Goal: Information Seeking & Learning: Learn about a topic

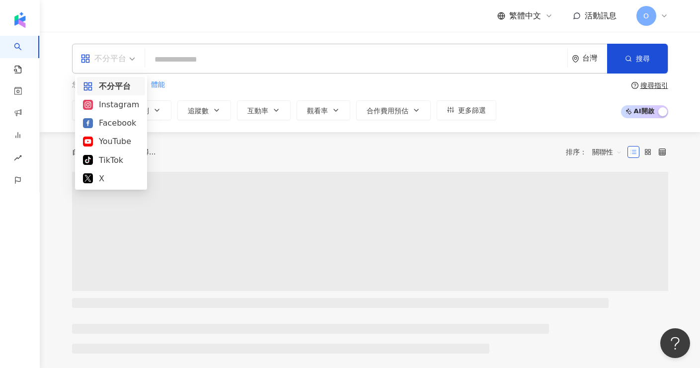
click at [117, 60] on div "不分平台" at bounding box center [103, 59] width 46 height 16
click at [113, 105] on div "Instagram" at bounding box center [111, 104] width 56 height 12
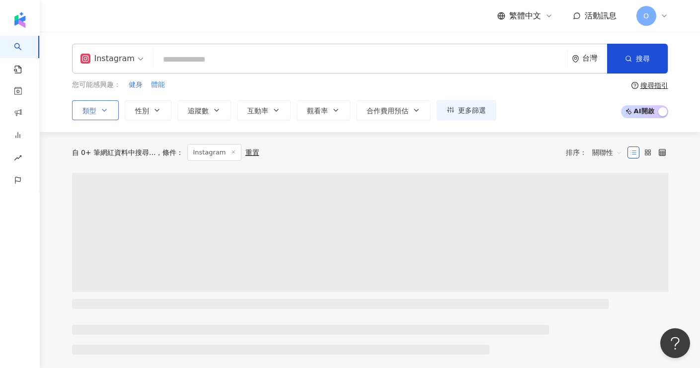
click at [98, 113] on button "類型" at bounding box center [95, 110] width 47 height 20
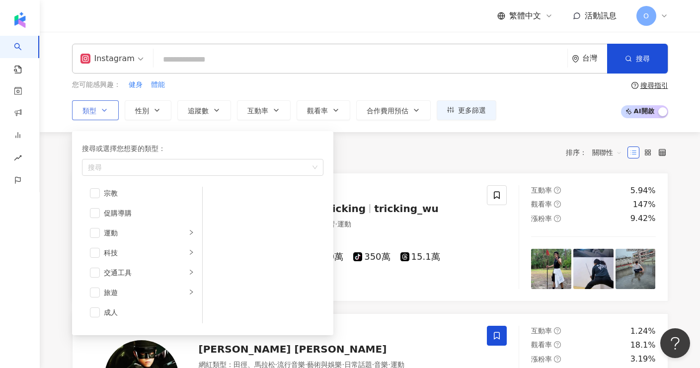
scroll to position [344, 0]
click at [143, 293] on div "旅遊" at bounding box center [145, 291] width 82 height 11
drag, startPoint x: 98, startPoint y: 293, endPoint x: 104, endPoint y: 292, distance: 6.0
click at [98, 293] on span "button" at bounding box center [95, 291] width 10 height 10
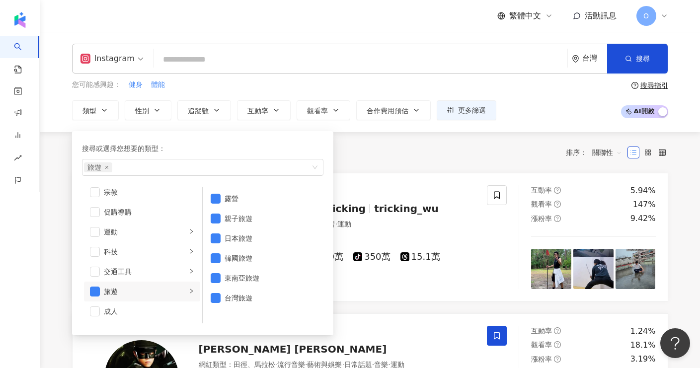
click at [553, 119] on div "您可能感興趣： 健身 體能 類型 搜尋或選擇您想要的類型： 旅遊 藝術與娛樂 美妝時尚 氣候和環境 日常話題 教育與學習 家庭 財經 美食 命理占卜 遊戲 法…" at bounding box center [370, 99] width 596 height 41
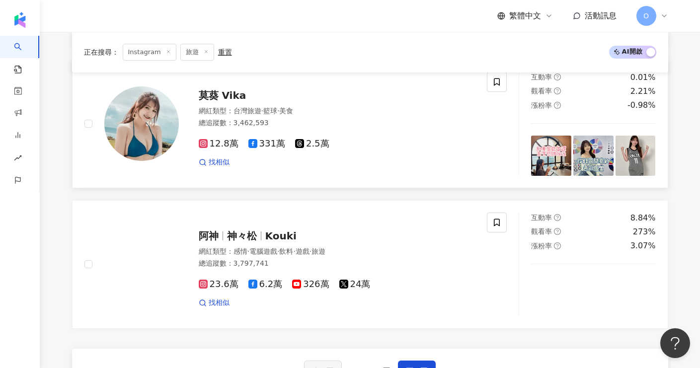
scroll to position [1702, 0]
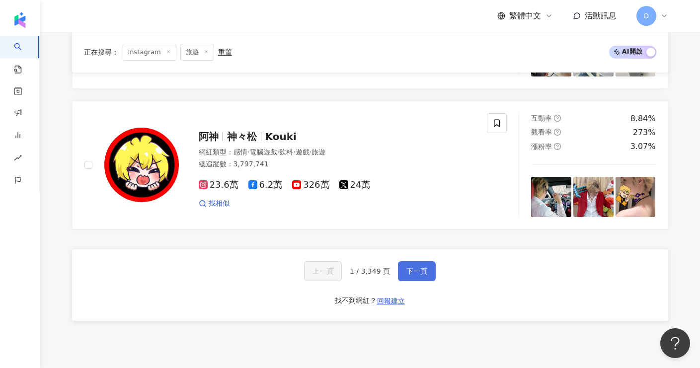
click at [420, 266] on button "下一頁" at bounding box center [417, 271] width 38 height 20
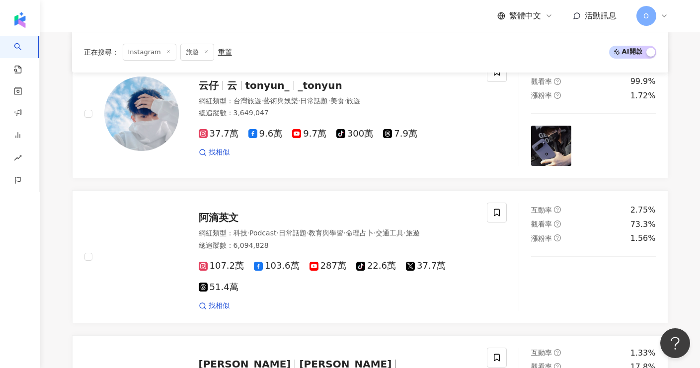
scroll to position [1677, 0]
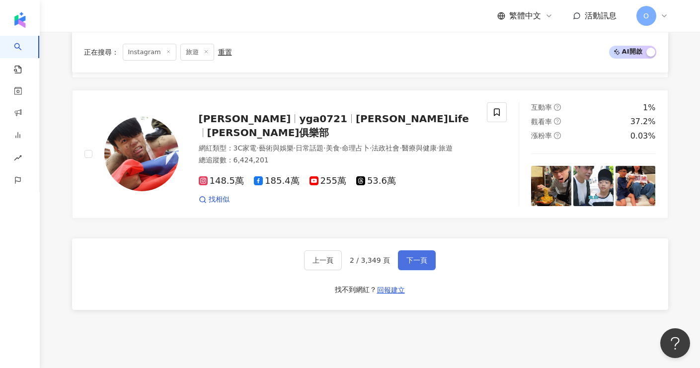
click at [418, 261] on span "下一頁" at bounding box center [416, 260] width 21 height 8
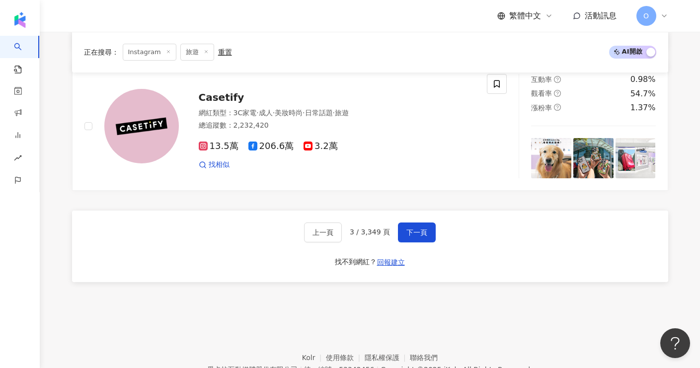
scroll to position [1747, 0]
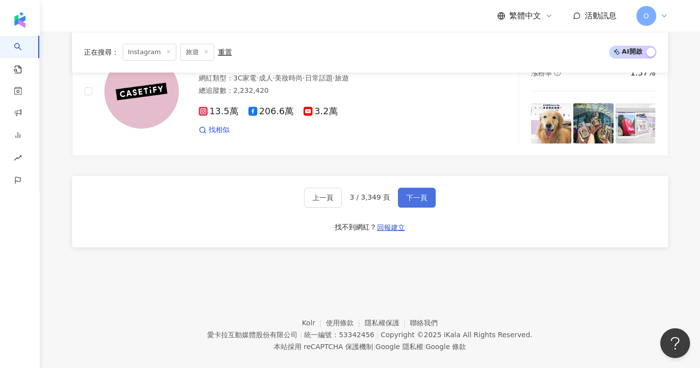
click at [422, 194] on span "下一頁" at bounding box center [416, 198] width 21 height 8
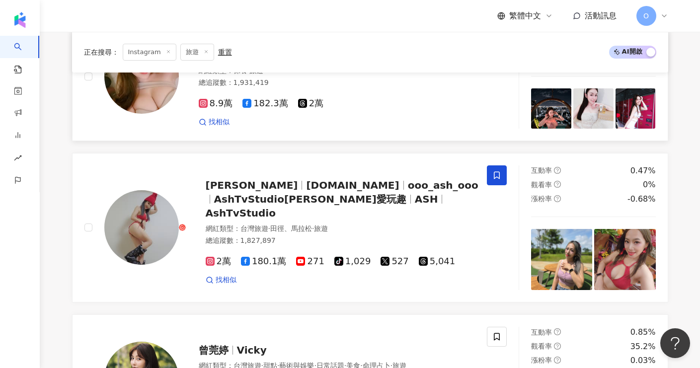
scroll to position [1702, 0]
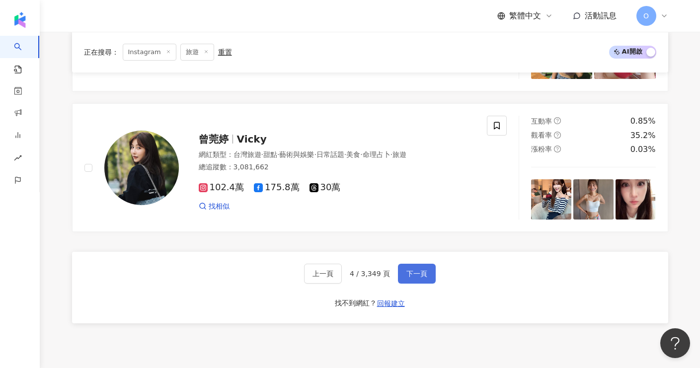
click at [419, 269] on button "下一頁" at bounding box center [417, 274] width 38 height 20
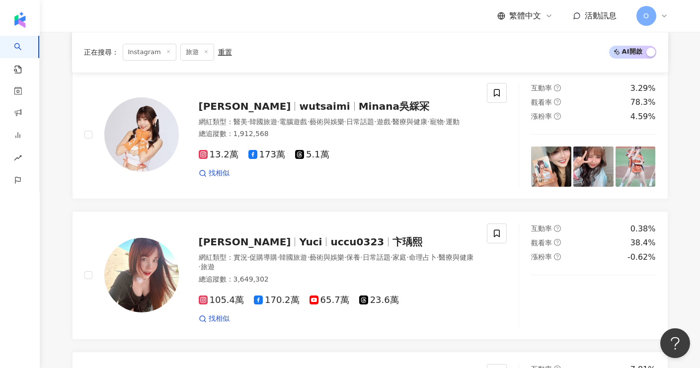
scroll to position [1659, 0]
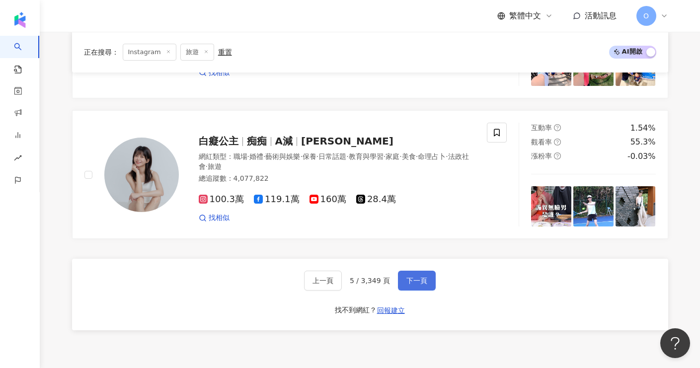
click at [408, 277] on span "下一頁" at bounding box center [416, 281] width 21 height 8
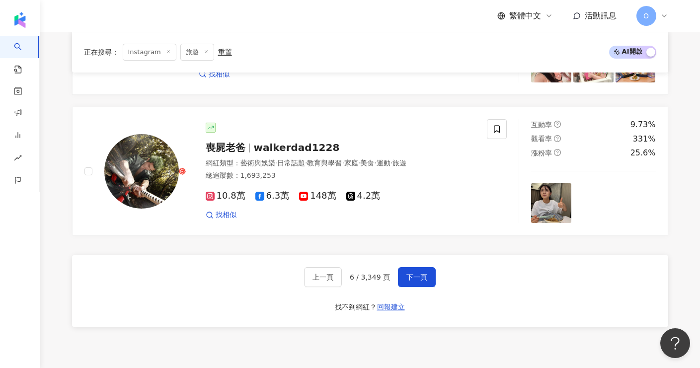
scroll to position [1749, 0]
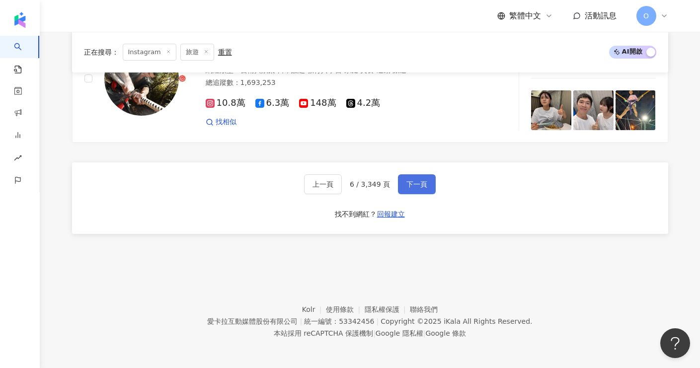
click at [409, 189] on button "下一頁" at bounding box center [417, 184] width 38 height 20
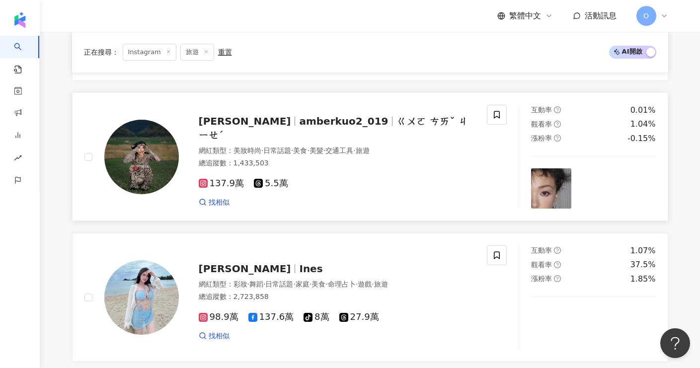
scroll to position [1689, 0]
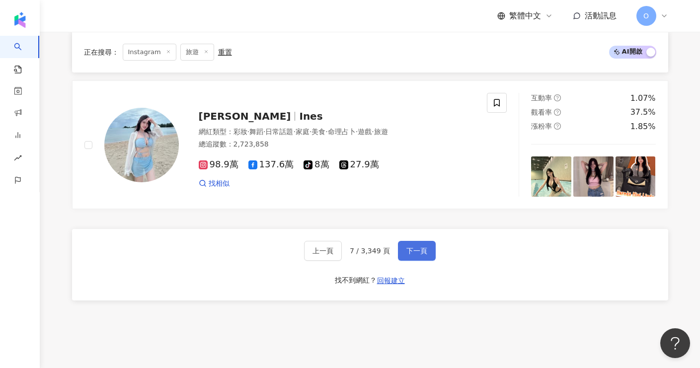
click at [414, 251] on button "下一頁" at bounding box center [417, 251] width 38 height 20
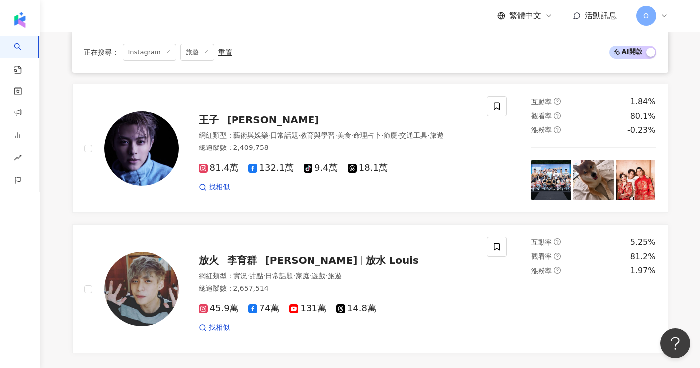
scroll to position [1587, 0]
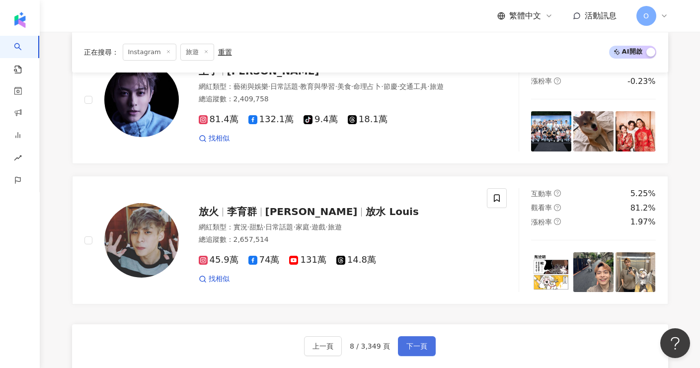
click at [415, 338] on button "下一頁" at bounding box center [417, 346] width 38 height 20
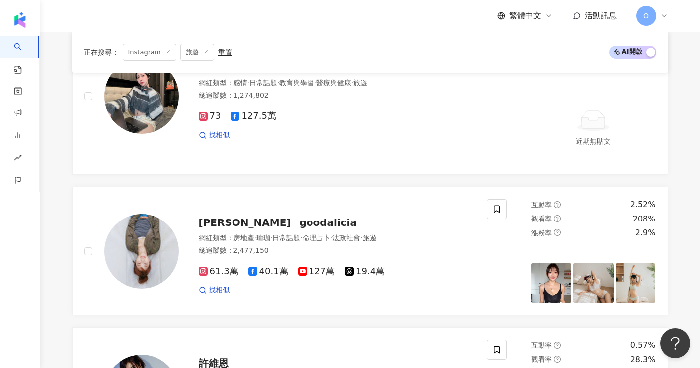
scroll to position [1679, 0]
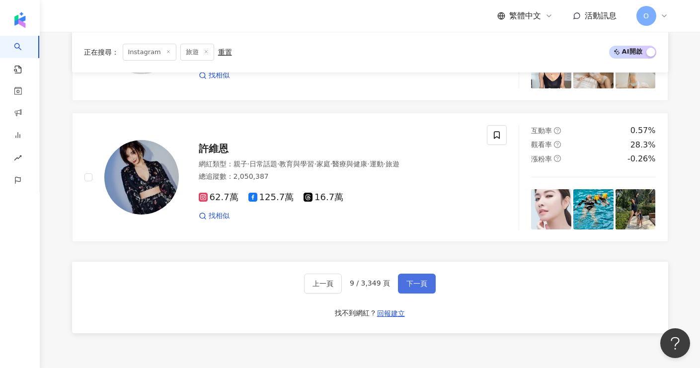
click at [421, 283] on span "下一頁" at bounding box center [416, 284] width 21 height 8
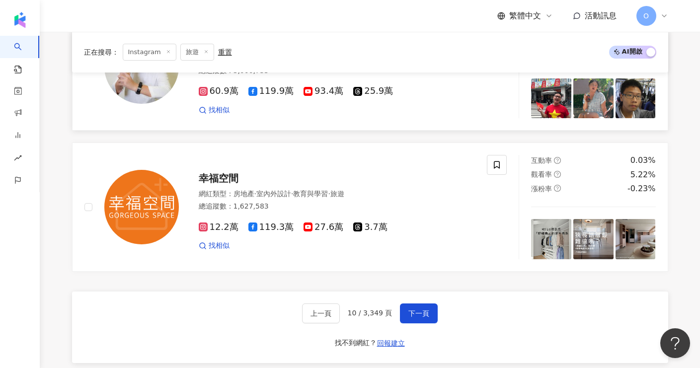
scroll to position [1696, 0]
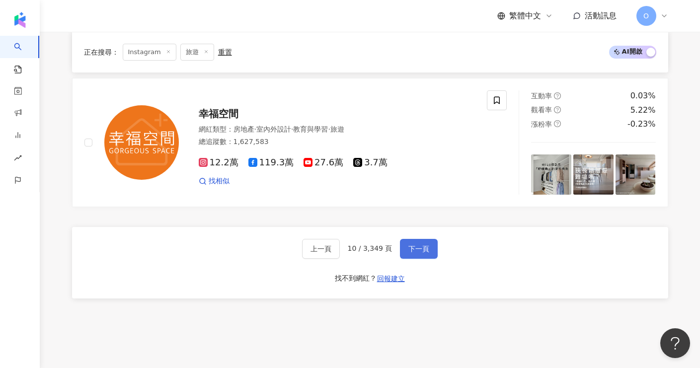
click at [418, 245] on span "下一頁" at bounding box center [418, 249] width 21 height 8
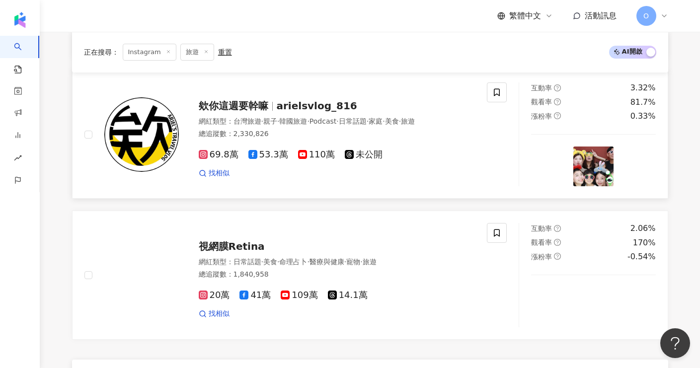
scroll to position [1631, 0]
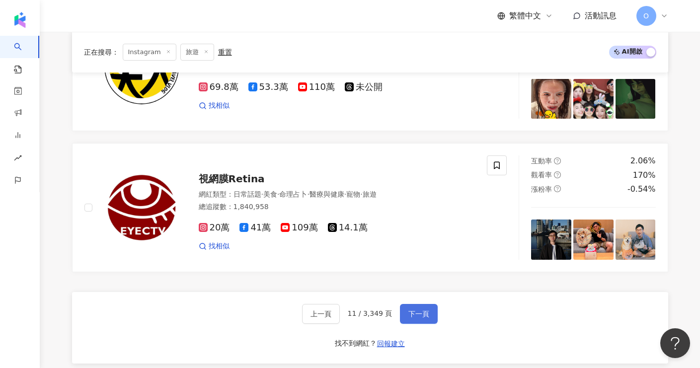
click at [422, 310] on span "下一頁" at bounding box center [418, 314] width 21 height 8
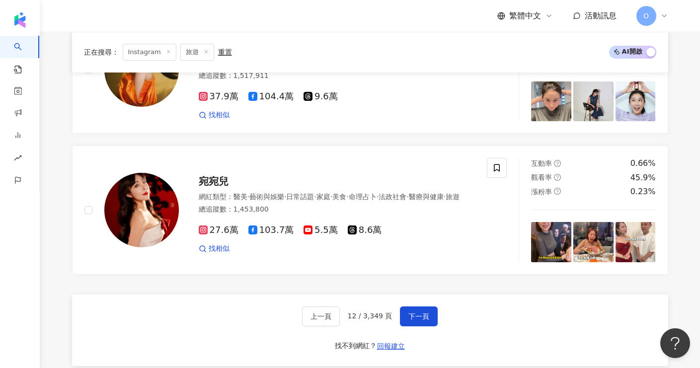
scroll to position [1647, 0]
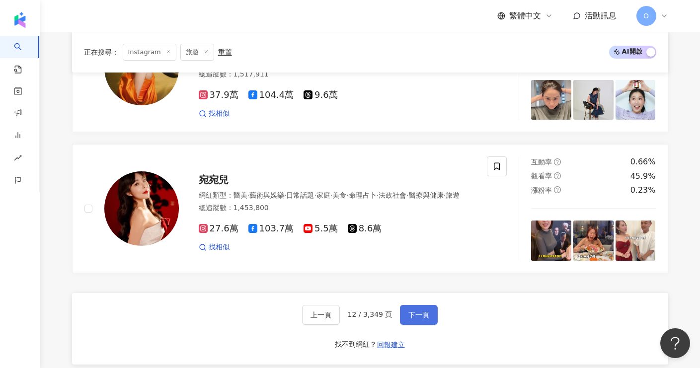
click at [423, 308] on button "下一頁" at bounding box center [419, 315] width 38 height 20
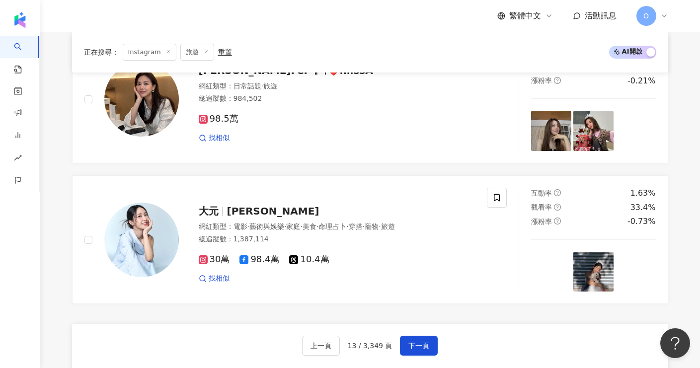
scroll to position [1588, 0]
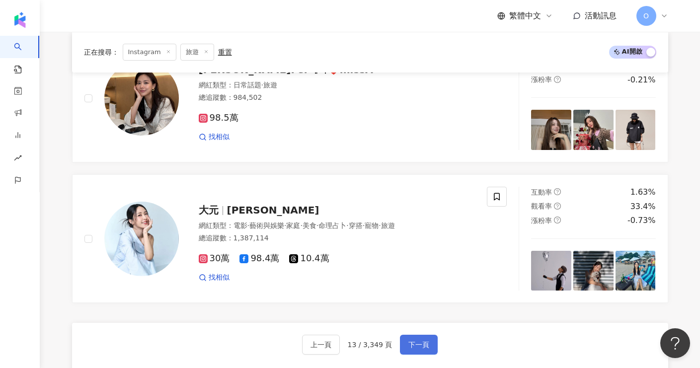
click at [417, 346] on span "下一頁" at bounding box center [418, 345] width 21 height 8
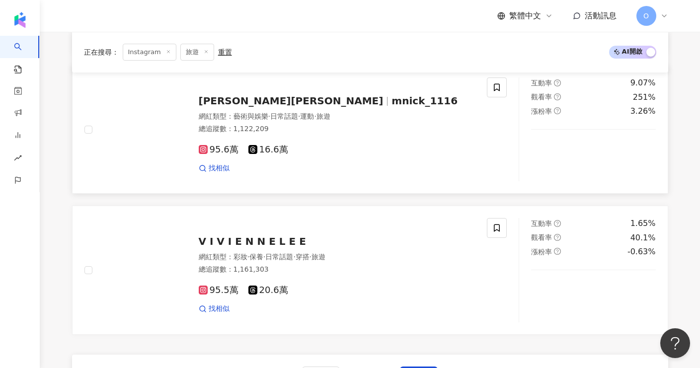
scroll to position [1682, 0]
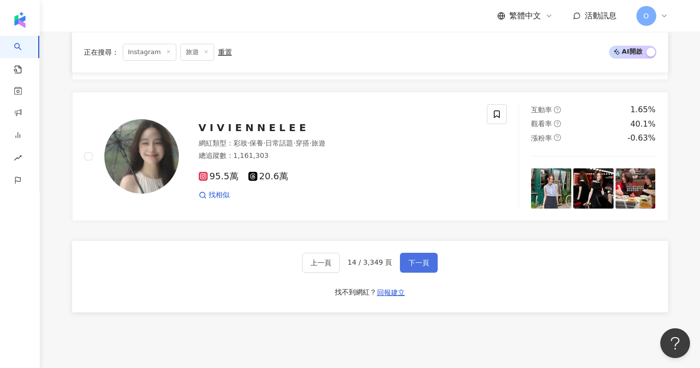
click at [404, 253] on button "下一頁" at bounding box center [419, 263] width 38 height 20
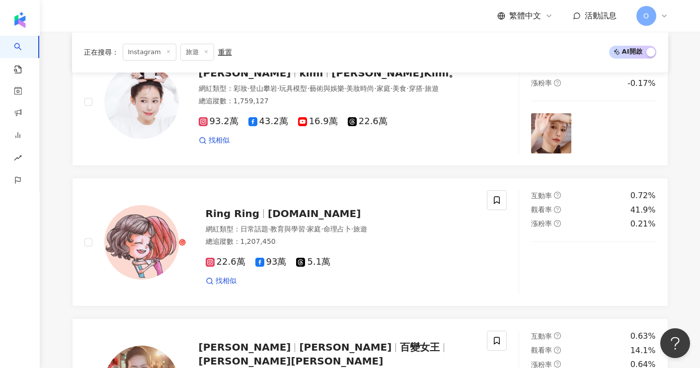
scroll to position [1460, 0]
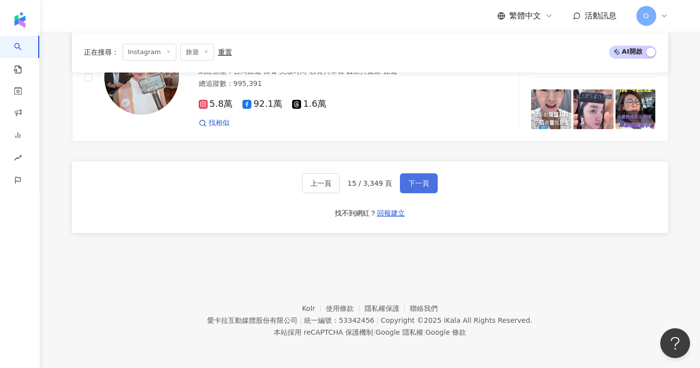
click at [427, 189] on button "下一頁" at bounding box center [419, 183] width 38 height 20
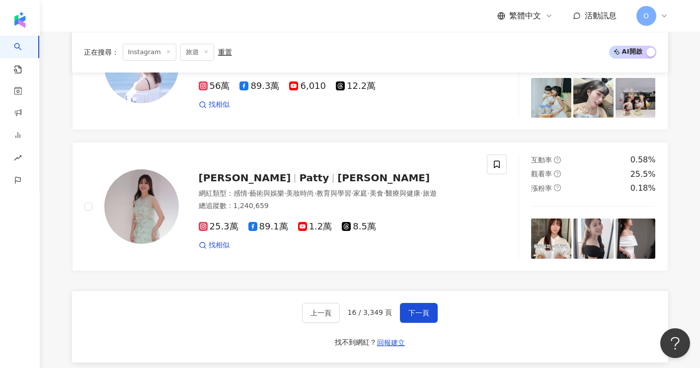
scroll to position [1633, 0]
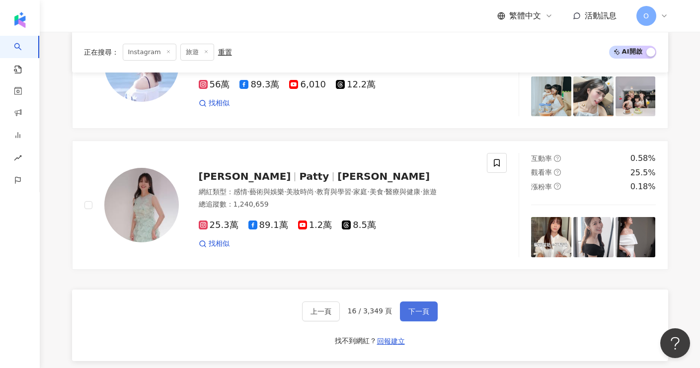
click at [420, 307] on span "下一頁" at bounding box center [418, 311] width 21 height 8
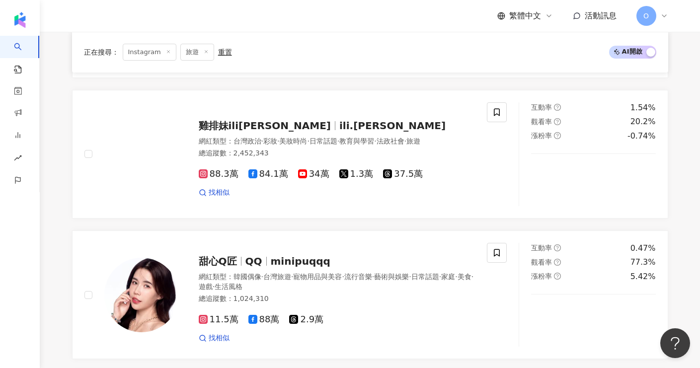
scroll to position [1636, 0]
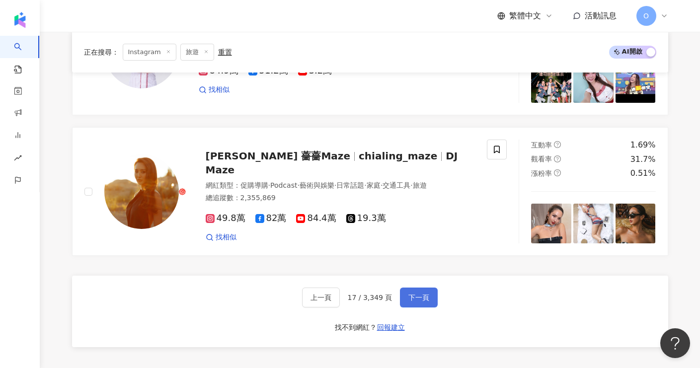
click at [414, 298] on span "下一頁" at bounding box center [418, 297] width 21 height 8
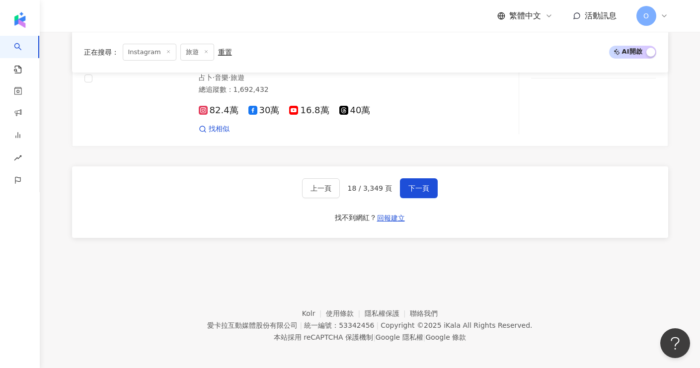
scroll to position [1763, 0]
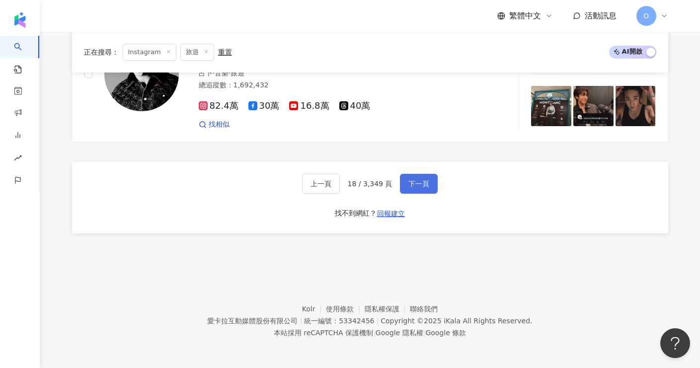
click at [428, 182] on button "下一頁" at bounding box center [419, 184] width 38 height 20
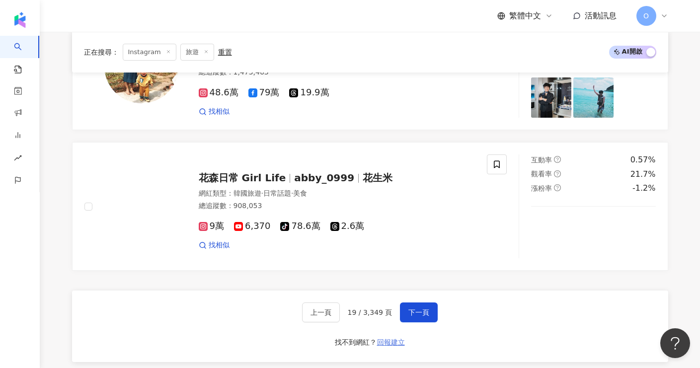
scroll to position [1620, 0]
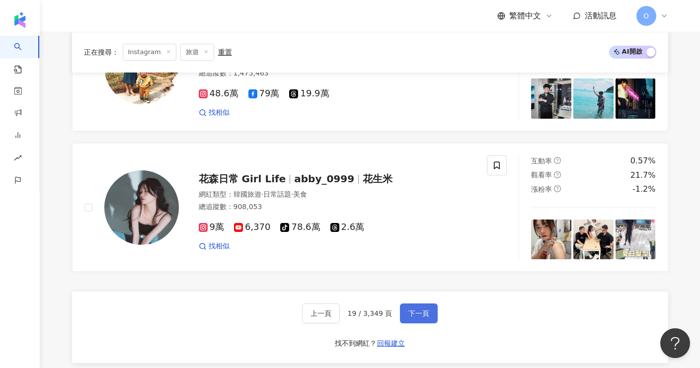
click at [420, 310] on span "下一頁" at bounding box center [418, 313] width 21 height 8
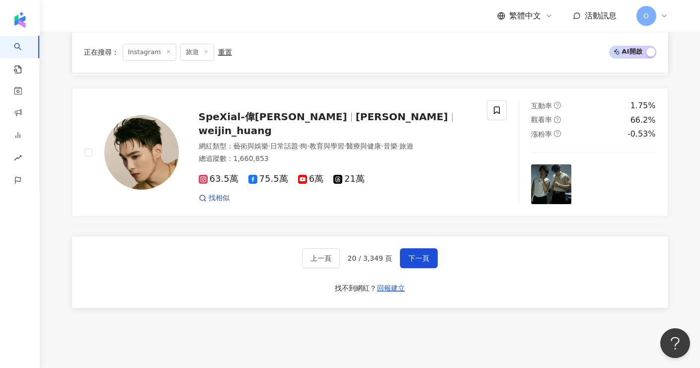
scroll to position [1683, 0]
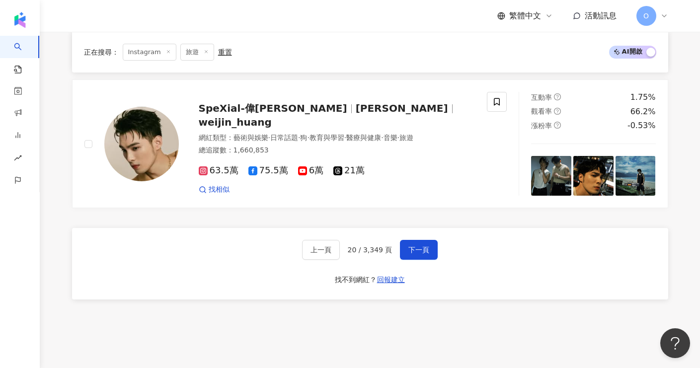
click at [438, 259] on div "上一頁 20 / 3,349 頁 下一頁 找不到網紅？ 回報建立" at bounding box center [370, 263] width 596 height 71
click at [428, 257] on button "下一頁" at bounding box center [419, 250] width 38 height 20
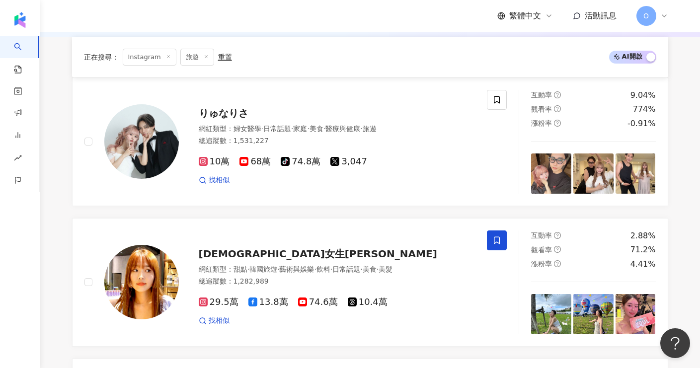
scroll to position [0, 0]
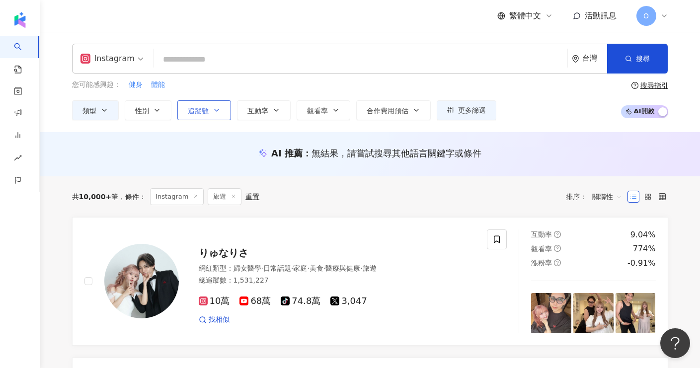
click at [202, 110] on span "追蹤數" at bounding box center [198, 111] width 21 height 8
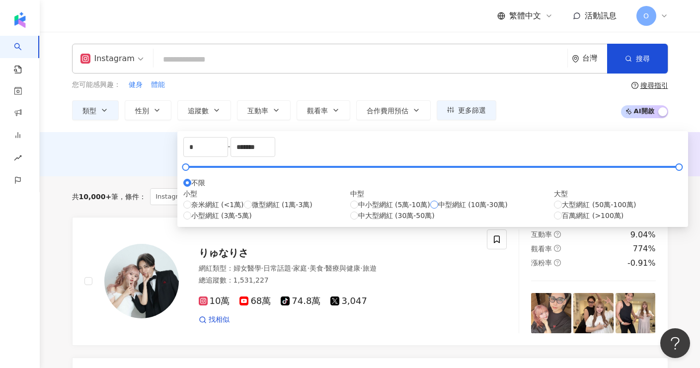
click at [438, 210] on span "中型網紅 (10萬-30萬)" at bounding box center [473, 204] width 70 height 11
type input "******"
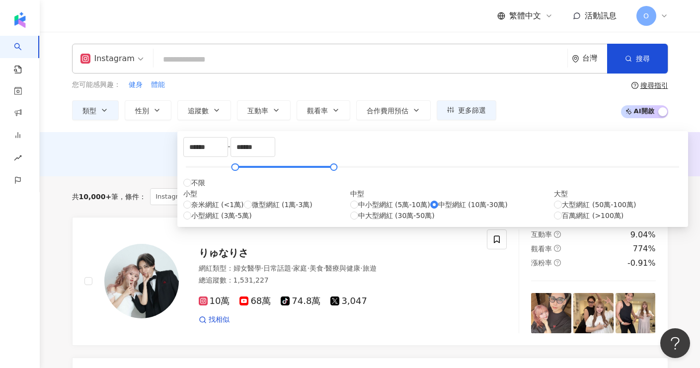
click at [538, 175] on div "AI 推薦 ： 無結果，請嘗試搜尋其他語言關鍵字或條件" at bounding box center [370, 154] width 660 height 44
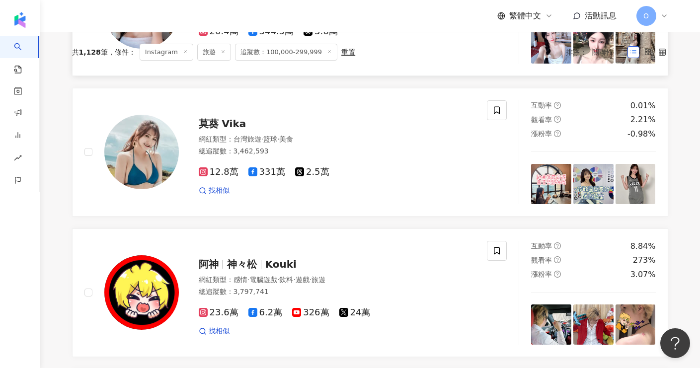
scroll to position [329, 0]
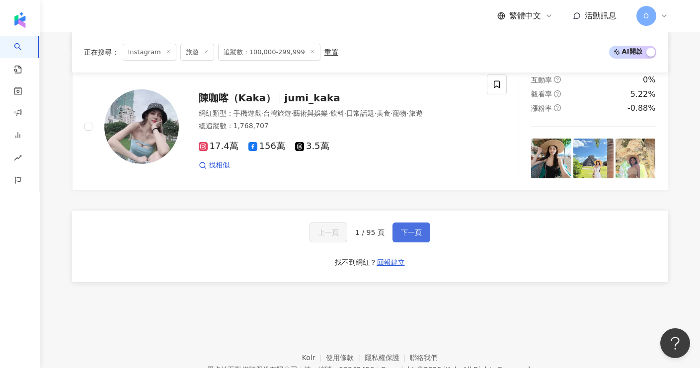
click at [400, 239] on button "下一頁" at bounding box center [411, 232] width 38 height 20
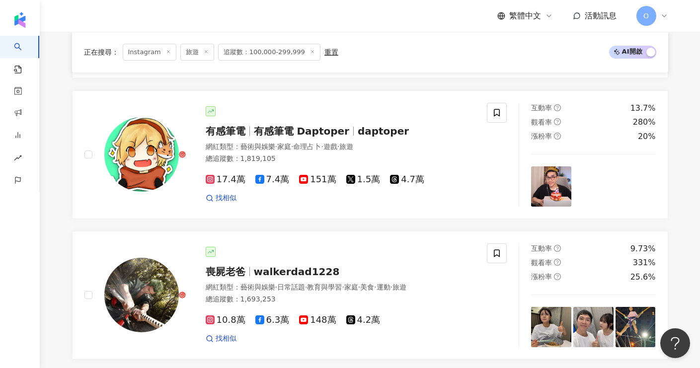
scroll to position [0, 0]
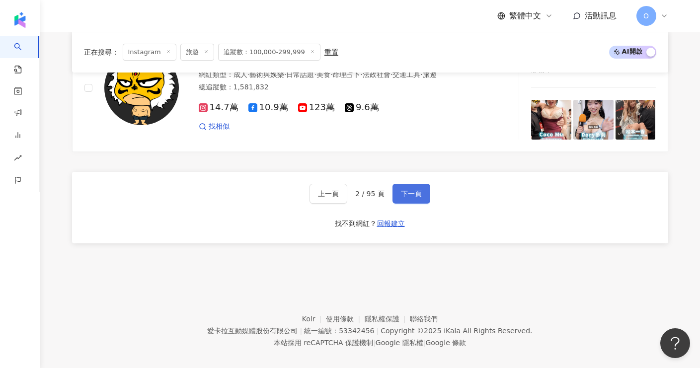
click at [412, 195] on span "下一頁" at bounding box center [411, 194] width 21 height 8
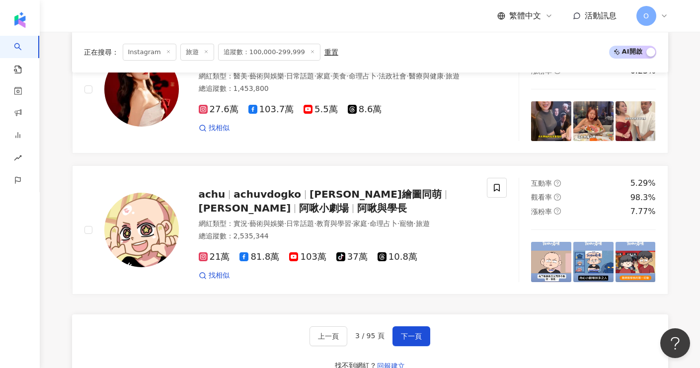
scroll to position [1609, 0]
click at [416, 332] on span "下一頁" at bounding box center [411, 336] width 21 height 8
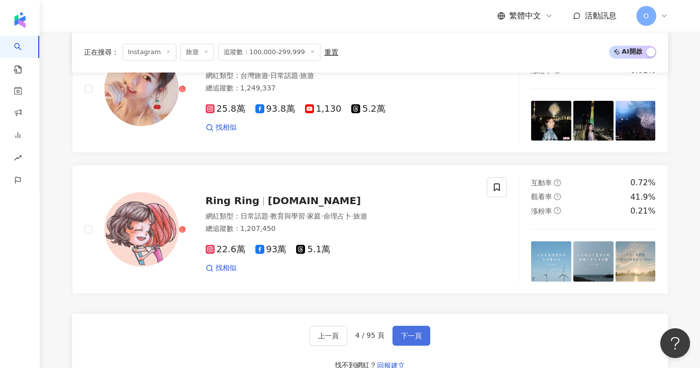
click at [416, 332] on span "下一頁" at bounding box center [411, 336] width 21 height 8
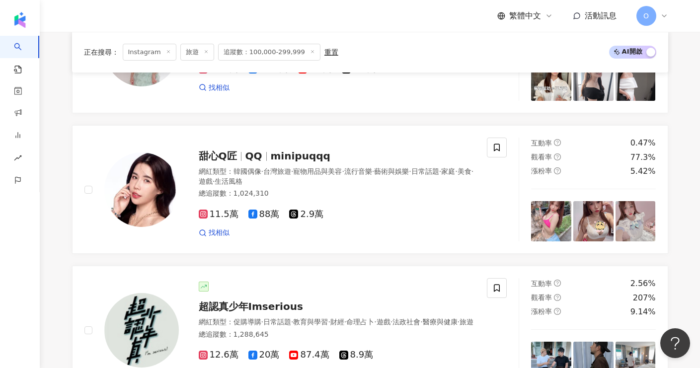
scroll to position [1612, 0]
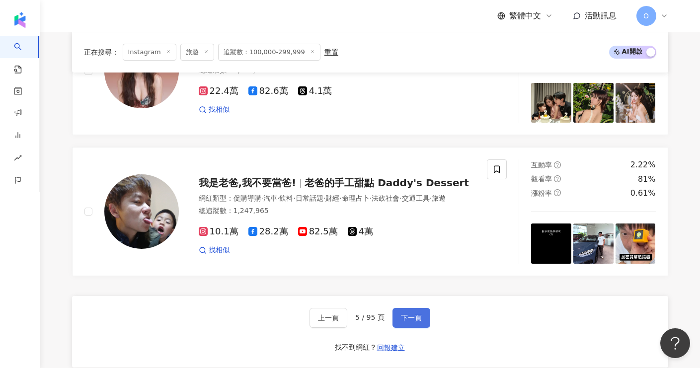
click at [402, 308] on button "下一頁" at bounding box center [411, 318] width 38 height 20
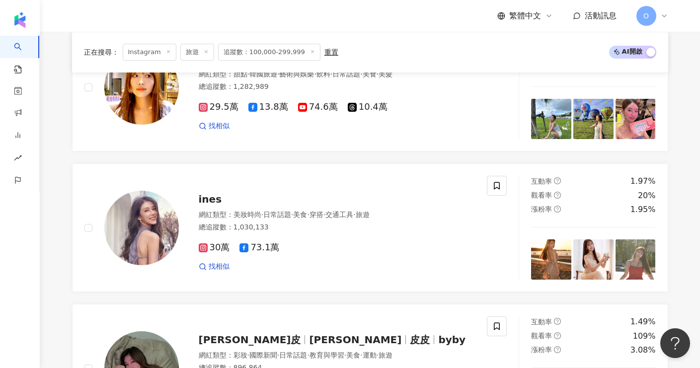
scroll to position [1675, 0]
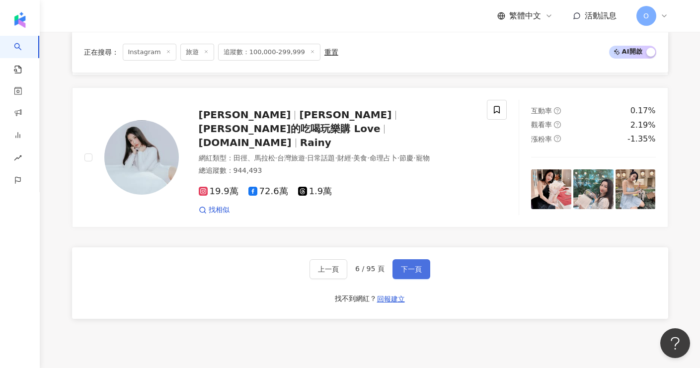
click at [415, 265] on span "下一頁" at bounding box center [411, 269] width 21 height 8
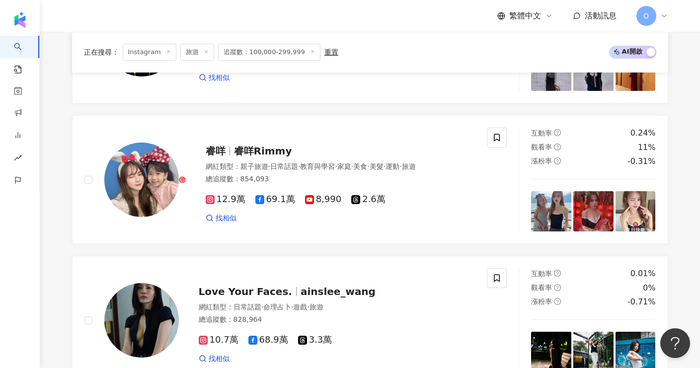
scroll to position [536, 0]
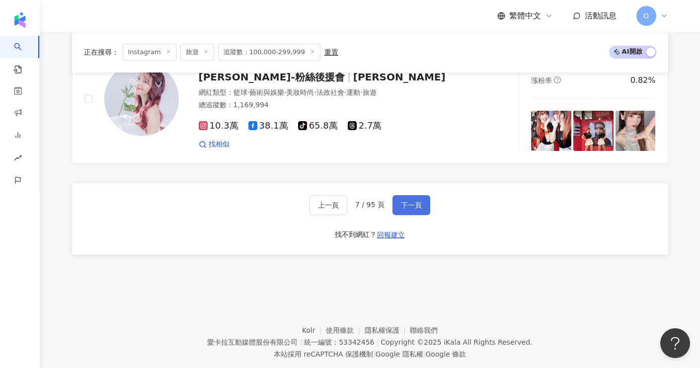
click at [418, 207] on span "下一頁" at bounding box center [411, 205] width 21 height 8
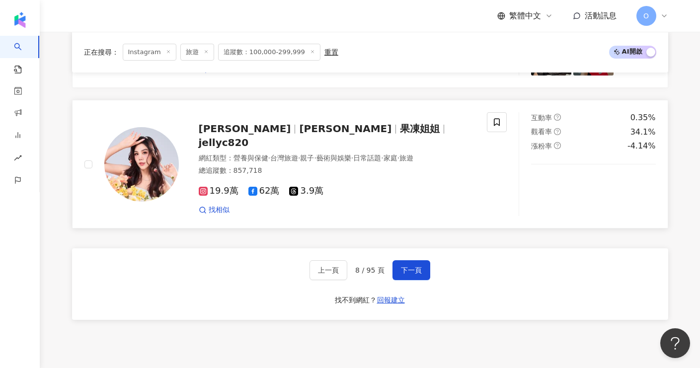
scroll to position [1673, 0]
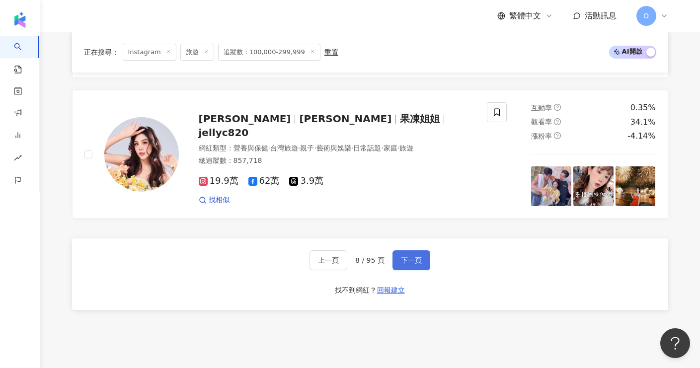
click at [409, 251] on button "下一頁" at bounding box center [411, 260] width 38 height 20
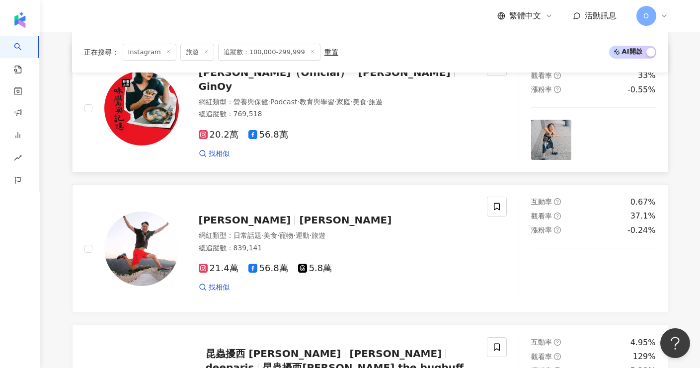
scroll to position [1635, 0]
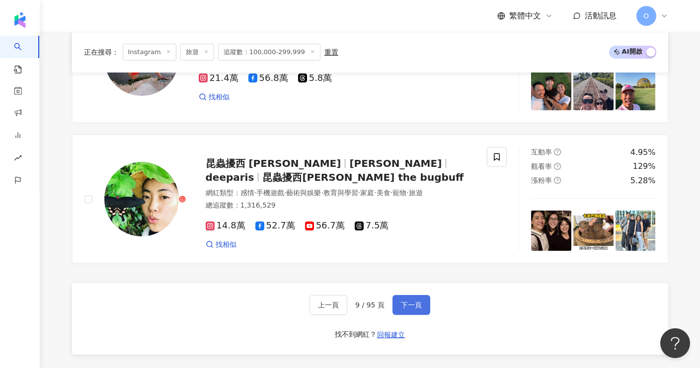
click at [420, 301] on span "下一頁" at bounding box center [411, 305] width 21 height 8
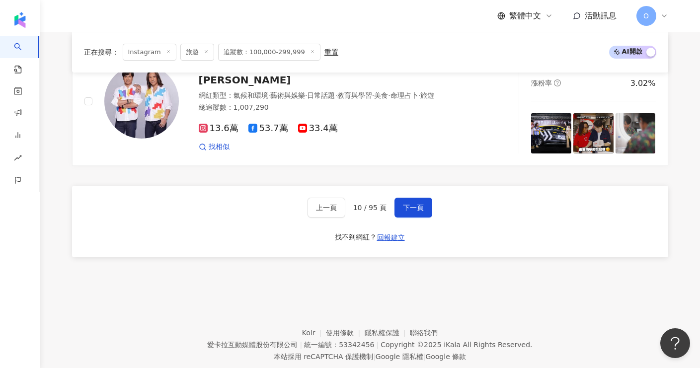
scroll to position [1756, 0]
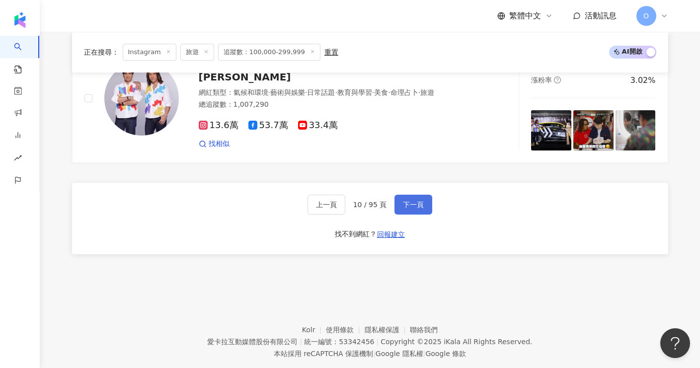
click at [406, 201] on span "下一頁" at bounding box center [413, 205] width 21 height 8
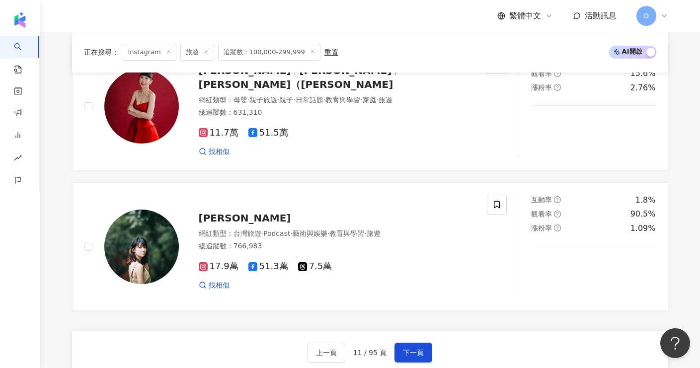
scroll to position [1612, 0]
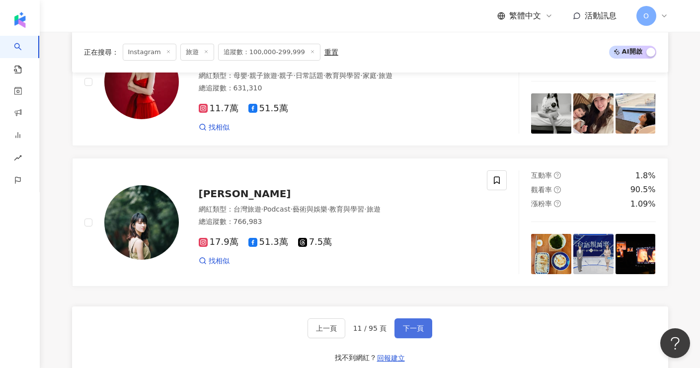
click at [405, 324] on span "下一頁" at bounding box center [413, 328] width 21 height 8
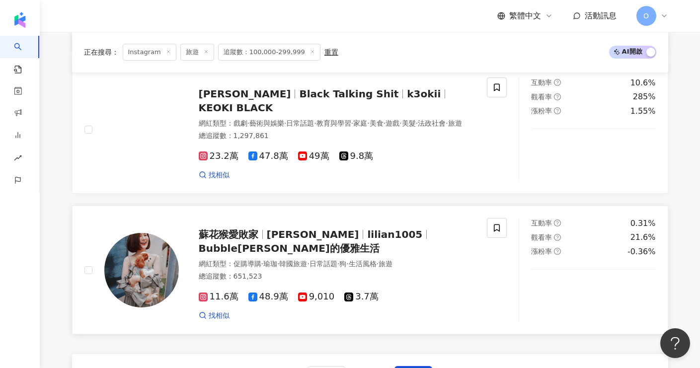
scroll to position [1750, 0]
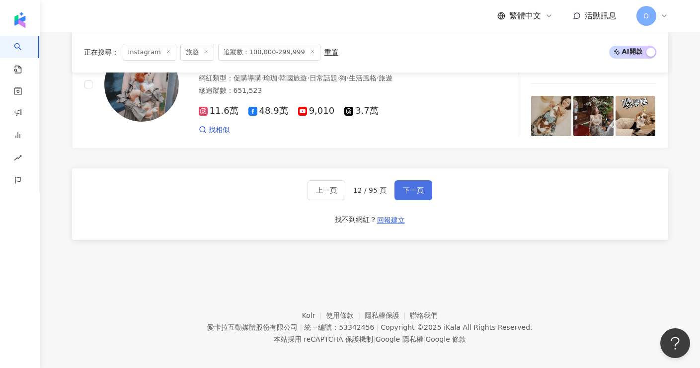
click at [399, 180] on button "下一頁" at bounding box center [413, 190] width 38 height 20
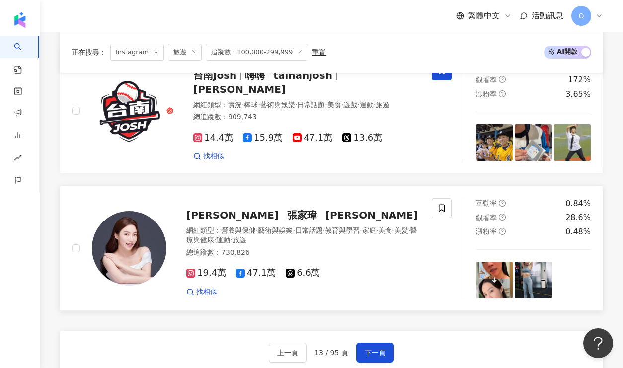
scroll to position [1572, 0]
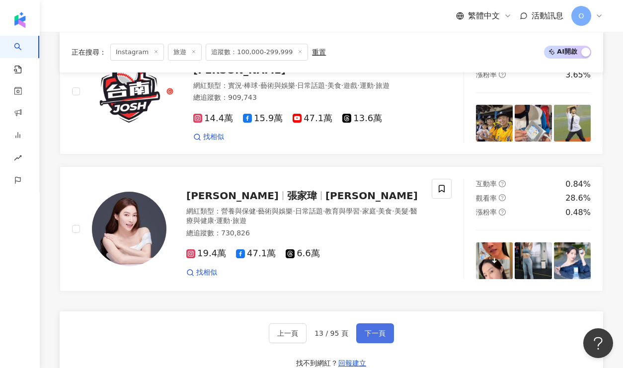
click at [387, 323] on button "下一頁" at bounding box center [375, 333] width 38 height 20
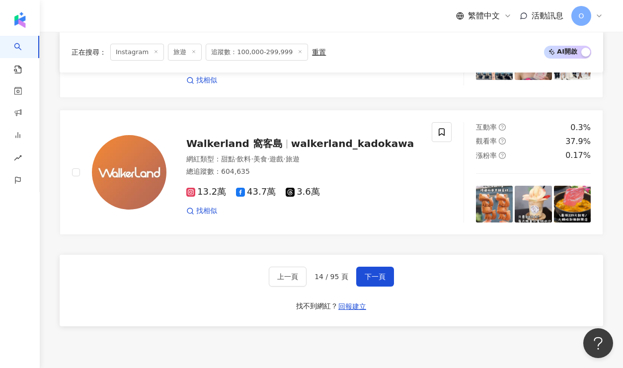
scroll to position [1660, 0]
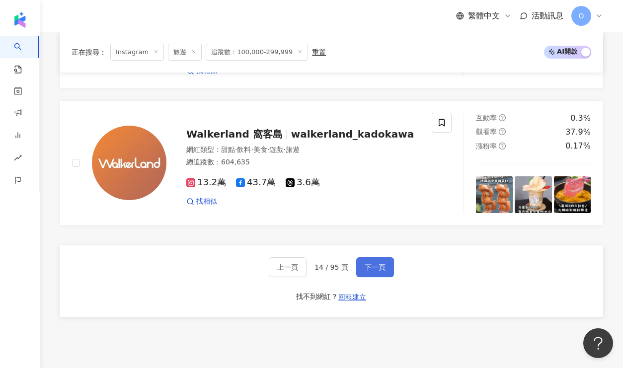
click at [377, 263] on span "下一頁" at bounding box center [374, 267] width 21 height 8
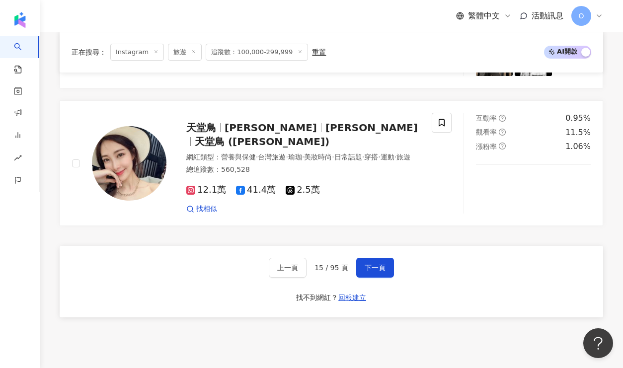
scroll to position [1731, 0]
